Goal: Check status: Check status

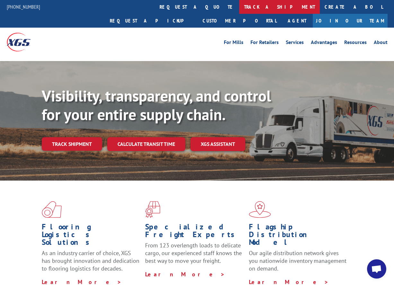
click at [240, 8] on link "track a shipment" at bounding box center [280, 7] width 81 height 14
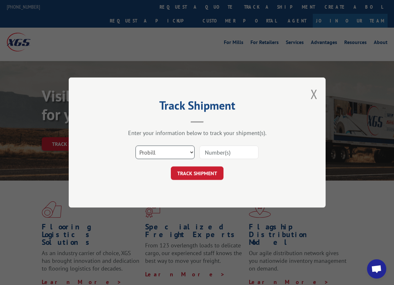
click at [149, 152] on select "Select category... Probill BOL PO" at bounding box center [165, 153] width 59 height 14
select select "bol"
click at [136, 146] on select "Select category... Probill BOL PO" at bounding box center [165, 153] width 59 height 14
click at [212, 152] on input at bounding box center [229, 153] width 59 height 14
paste input "17612359"
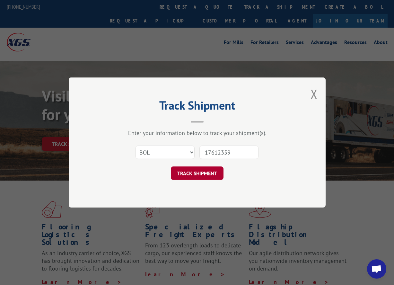
type input "17612359"
click at [197, 173] on button "TRACK SHIPMENT" at bounding box center [197, 174] width 53 height 14
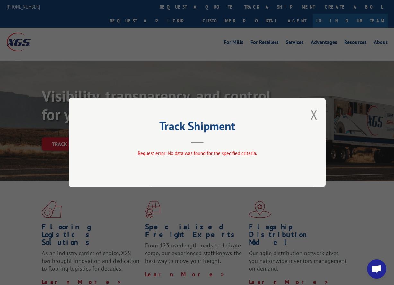
click at [310, 113] on div "Track Shipment Request error: No data was found for the specified criteria." at bounding box center [197, 142] width 257 height 89
click at [315, 113] on button "Close modal" at bounding box center [314, 114] width 7 height 17
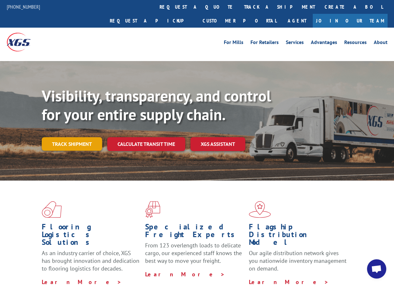
click at [81, 137] on link "Track shipment" at bounding box center [72, 144] width 60 height 14
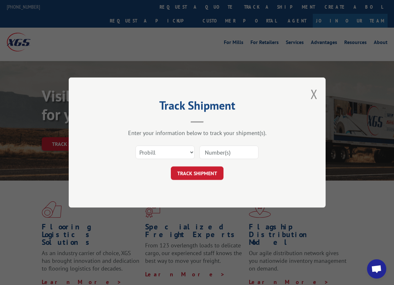
click at [216, 152] on input at bounding box center [229, 153] width 59 height 14
paste input "17612359"
type input "17612359"
click at [202, 174] on button "TRACK SHIPMENT" at bounding box center [197, 174] width 53 height 14
